Goal: Task Accomplishment & Management: Complete application form

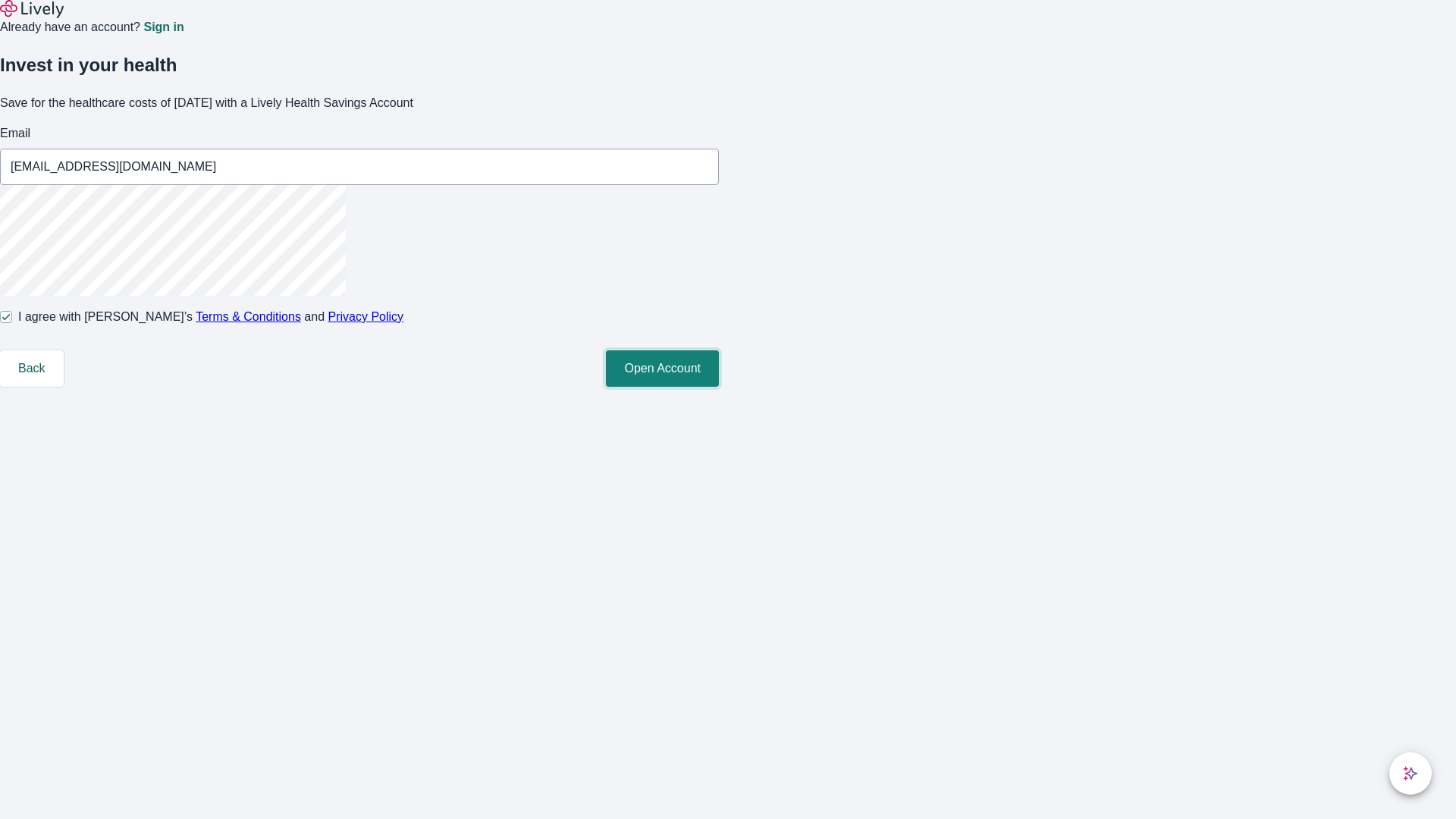
click at [719, 387] on button "Open Account" at bounding box center [662, 368] width 113 height 37
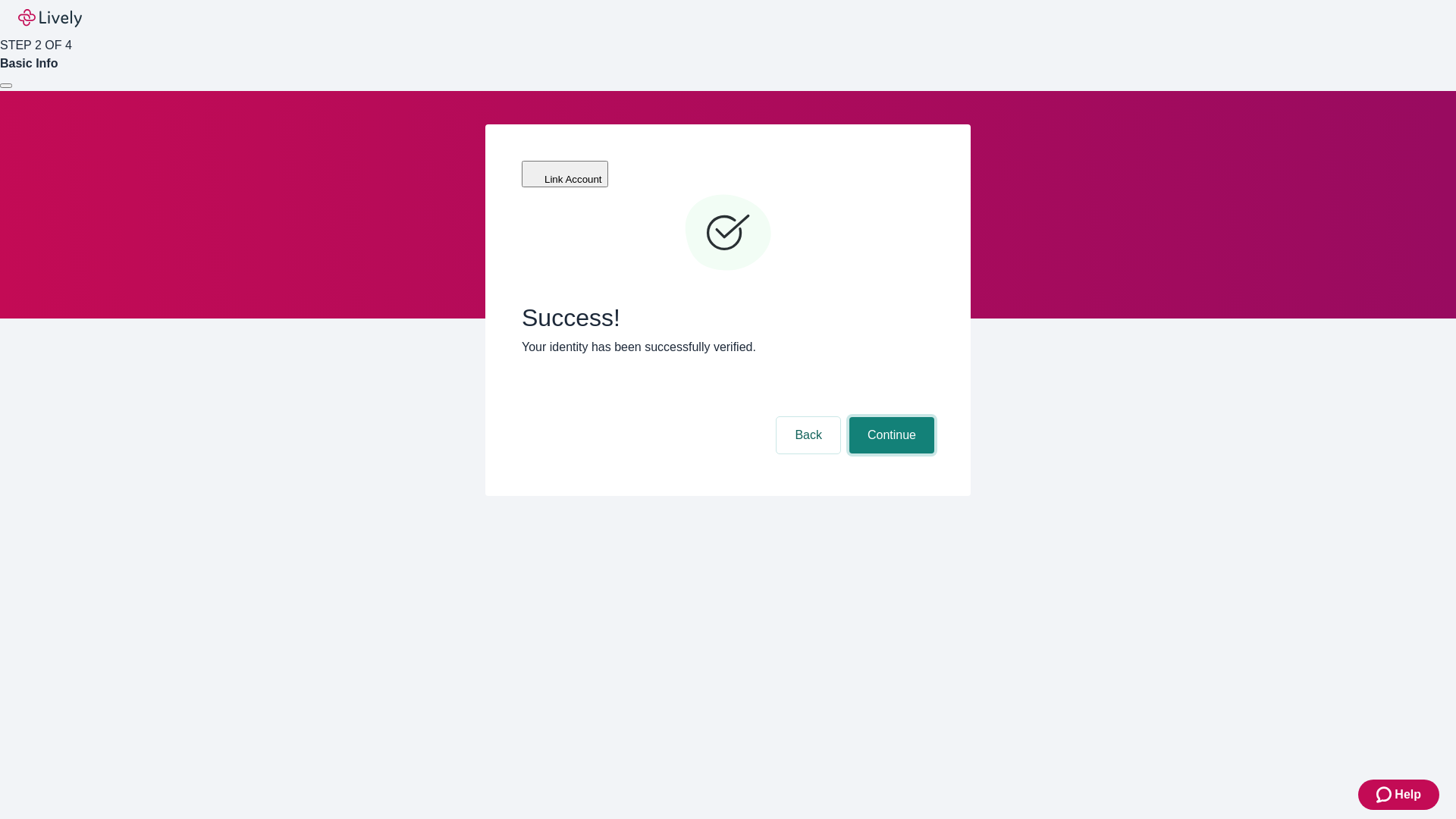
click at [890, 417] on button "Continue" at bounding box center [892, 435] width 85 height 37
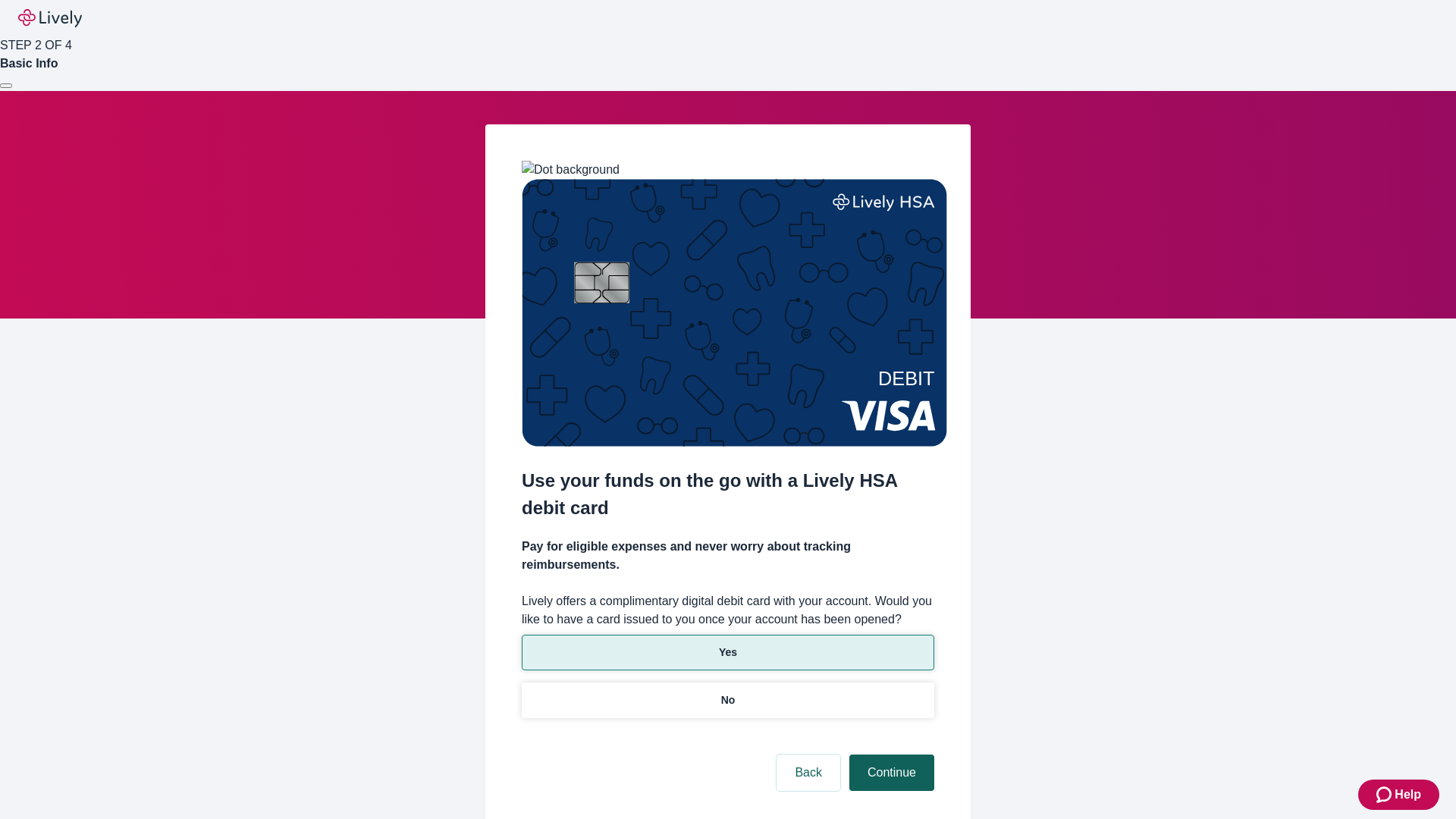
click at [727, 645] on p "Yes" at bounding box center [728, 652] width 18 height 16
click at [890, 754] on button "Continue" at bounding box center [892, 773] width 85 height 37
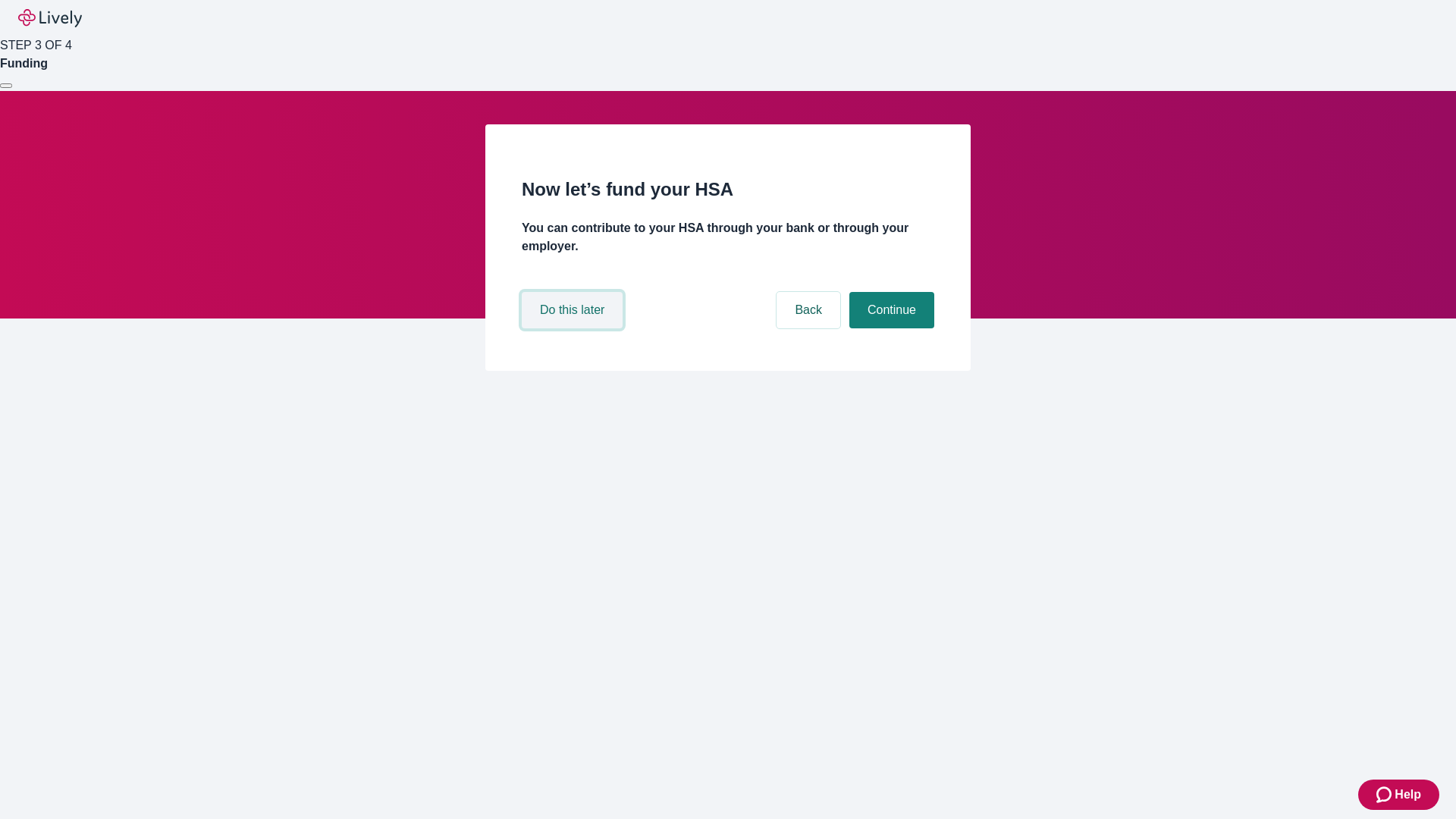
click at [574, 328] on button "Do this later" at bounding box center [572, 311] width 101 height 37
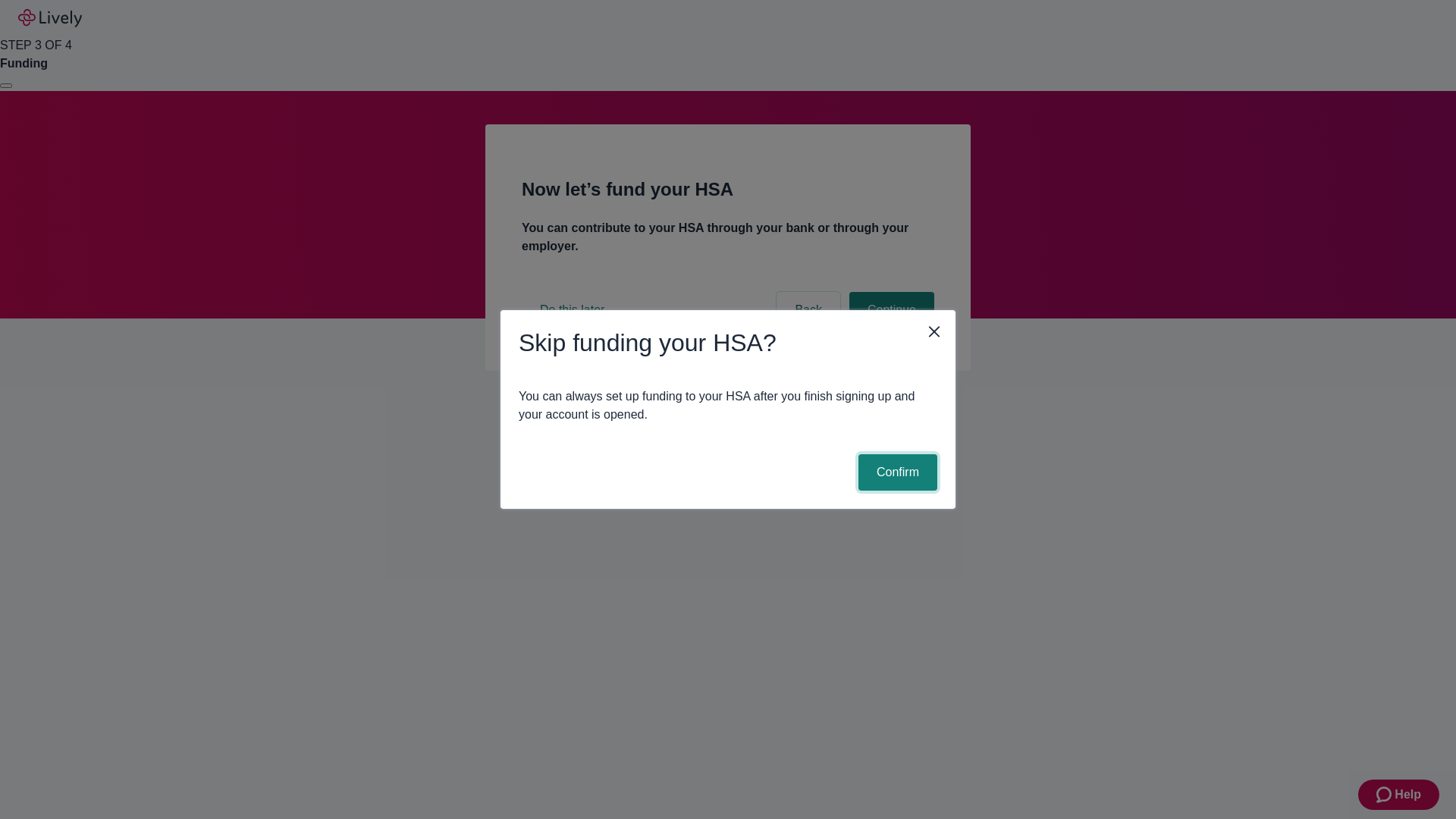
click at [896, 473] on button "Confirm" at bounding box center [898, 473] width 79 height 37
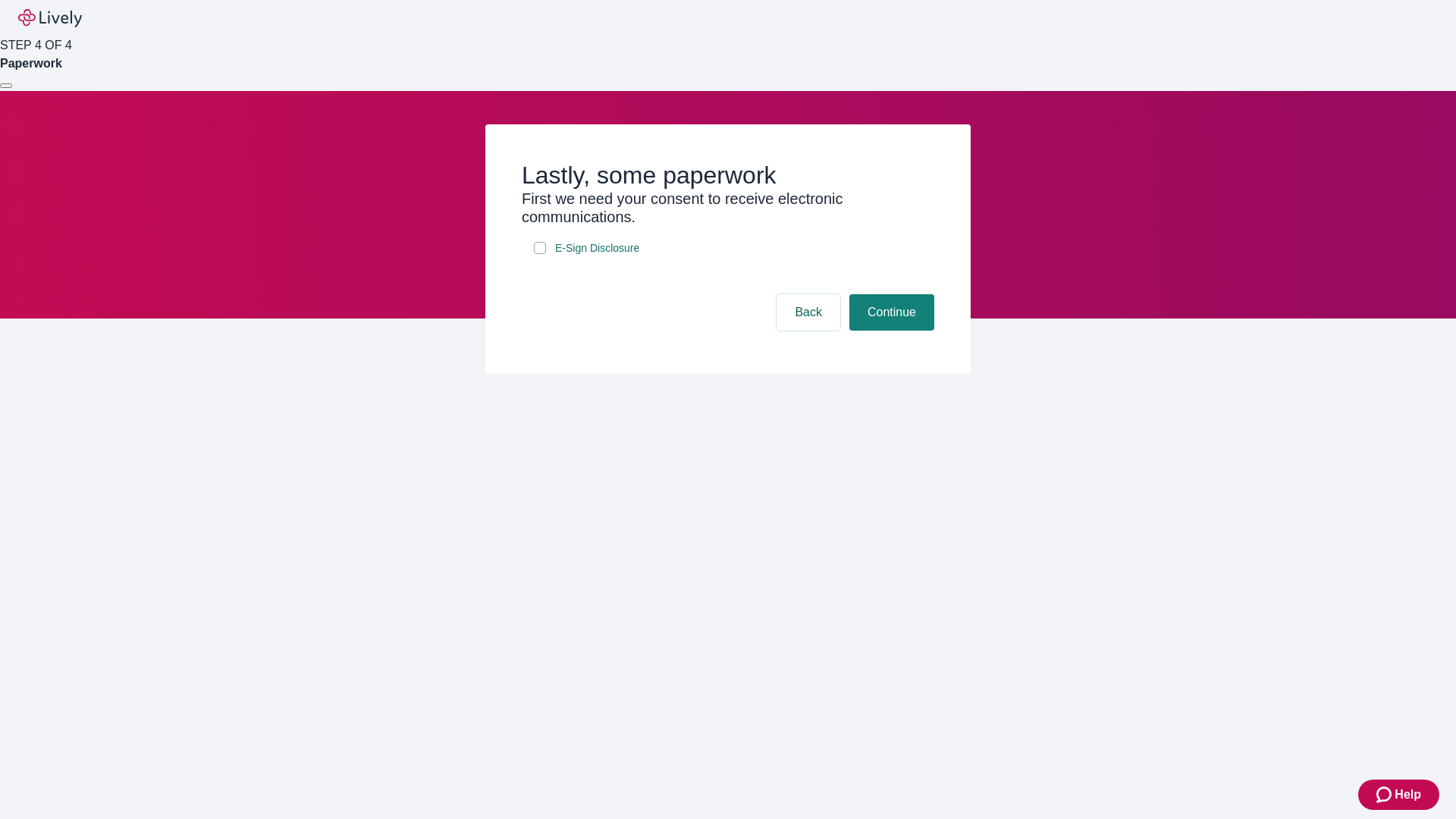
click at [540, 254] on input "E-Sign Disclosure" at bounding box center [540, 248] width 12 height 12
checkbox input "true"
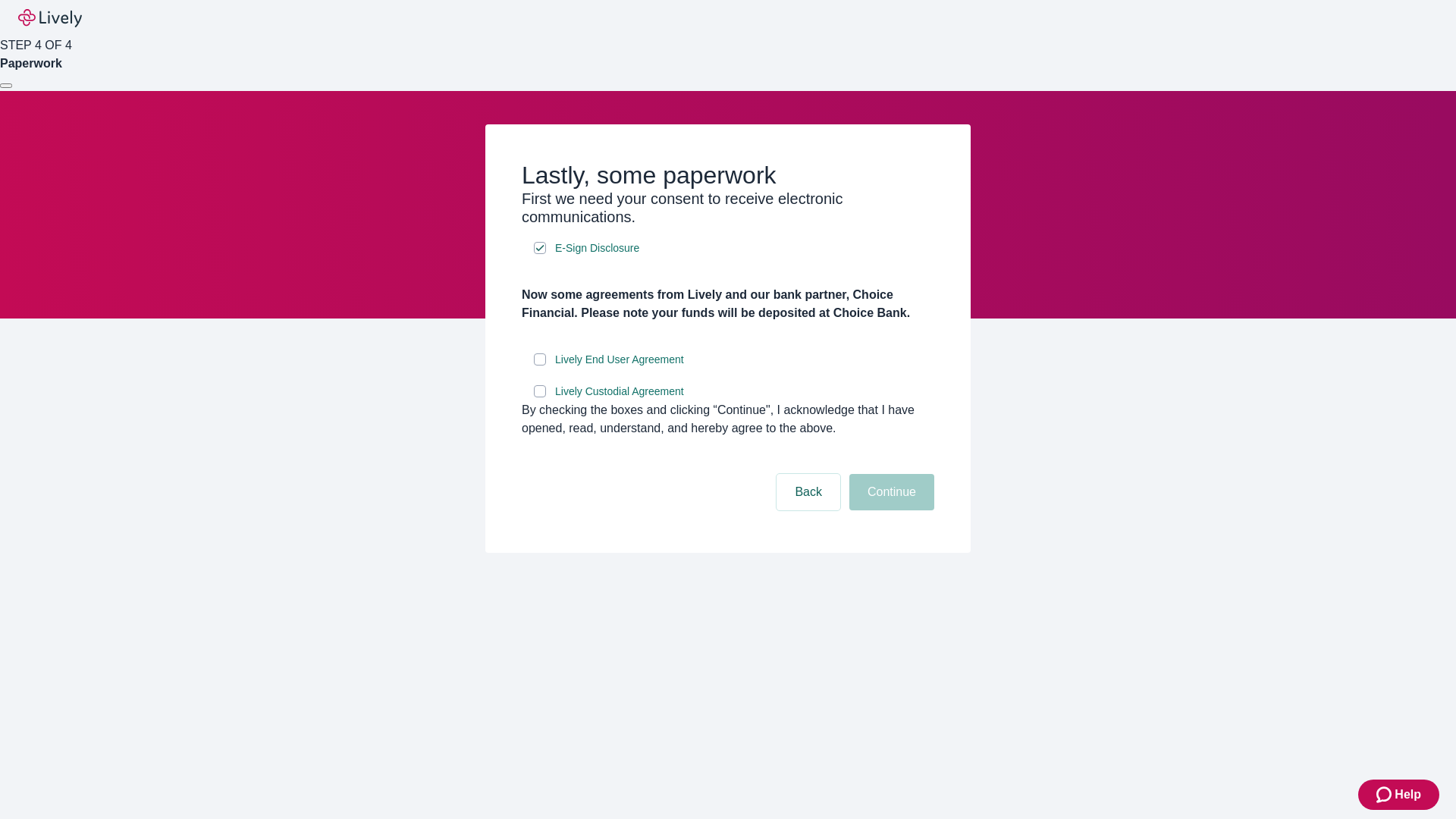
click at [540, 365] on input "Lively End User Agreement" at bounding box center [540, 359] width 12 height 12
checkbox input "true"
click at [540, 397] on input "Lively Custodial Agreement" at bounding box center [540, 391] width 12 height 12
checkbox input "true"
click at [890, 511] on button "Continue" at bounding box center [892, 492] width 85 height 37
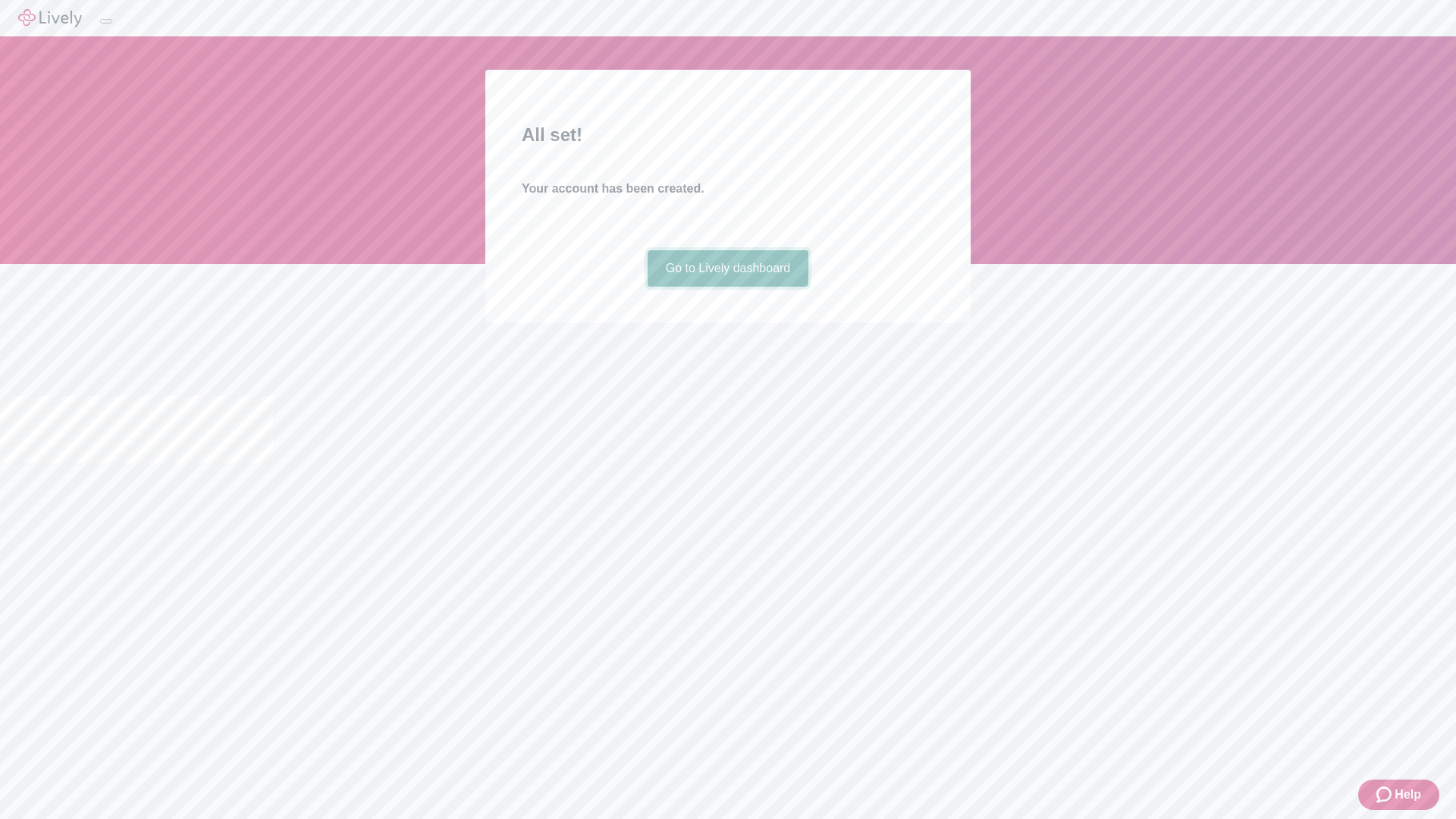
click at [727, 287] on link "Go to Lively dashboard" at bounding box center [728, 269] width 161 height 37
